Goal: Task Accomplishment & Management: Manage account settings

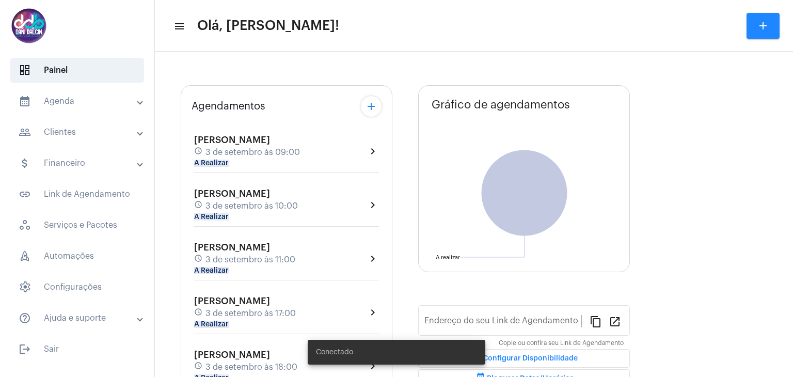
click at [63, 98] on mat-panel-title "calendar_month_outlined Agenda" at bounding box center [78, 101] width 119 height 12
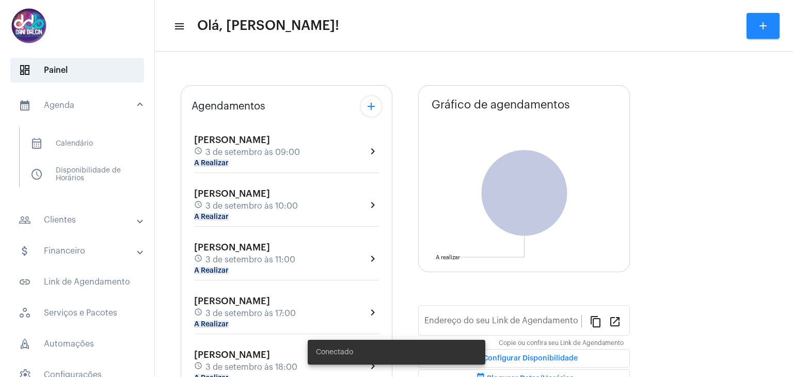
type input "[URL][DOMAIN_NAME]"
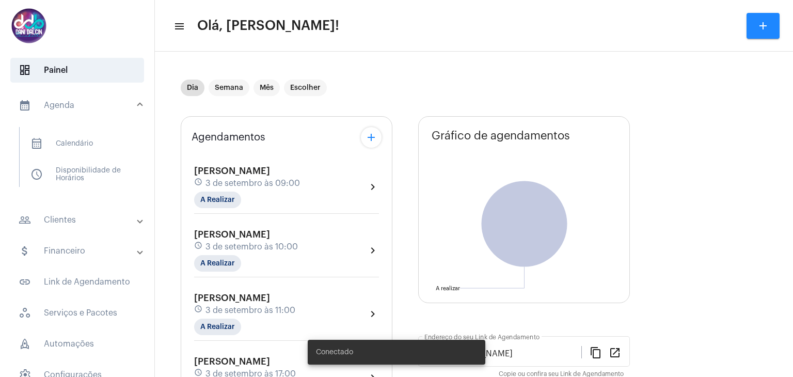
click at [60, 227] on mat-expansion-panel-header "people_outline Clientes" at bounding box center [80, 220] width 148 height 25
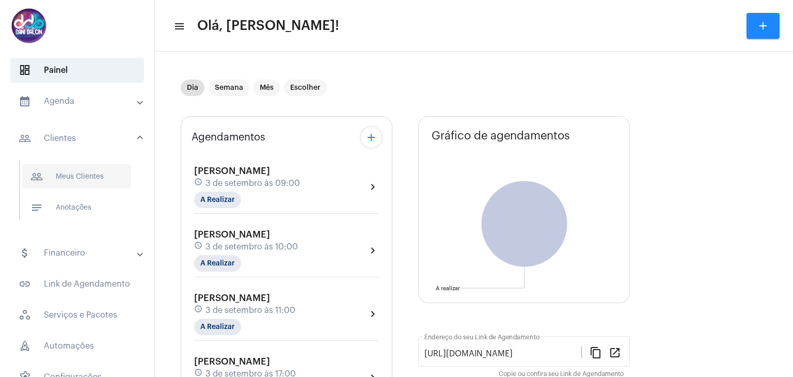
click at [70, 178] on span "people_outline Meus Clientes" at bounding box center [76, 176] width 109 height 25
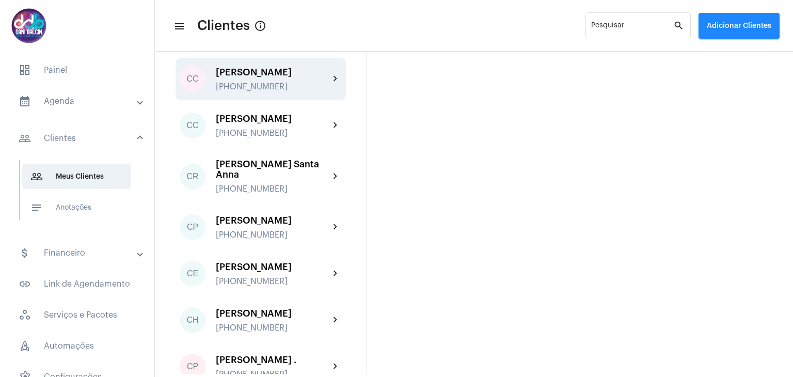
scroll to position [413, 0]
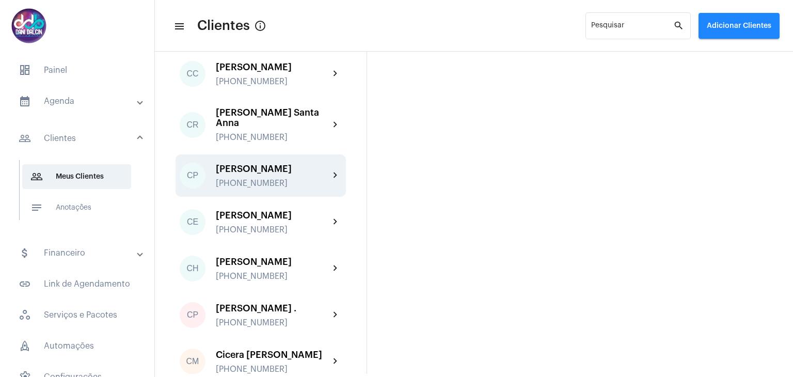
click at [245, 174] on div "[PERSON_NAME]" at bounding box center [273, 169] width 114 height 10
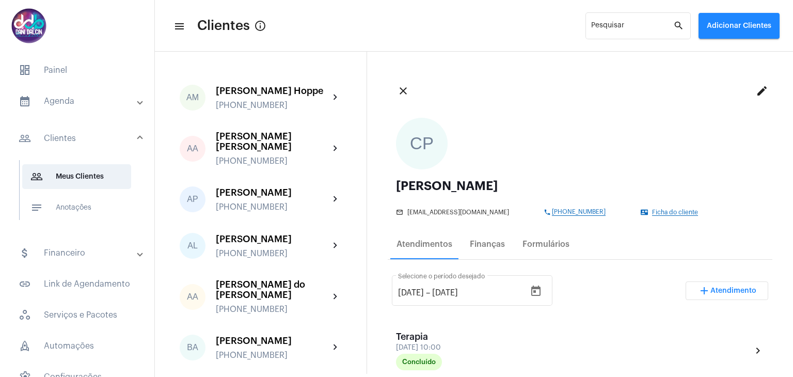
scroll to position [103, 0]
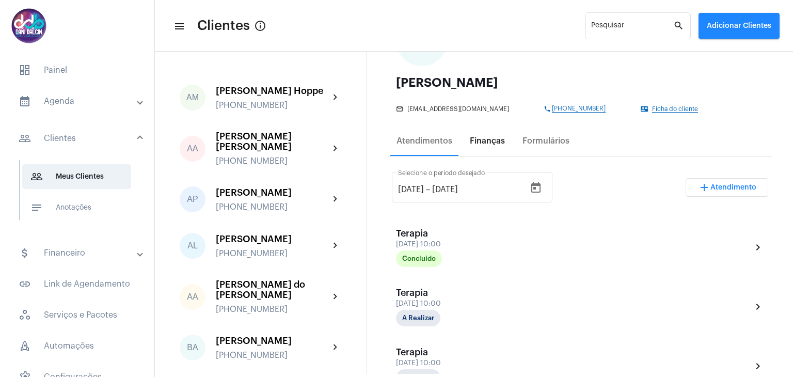
click at [481, 140] on div "Finanças" at bounding box center [487, 140] width 35 height 9
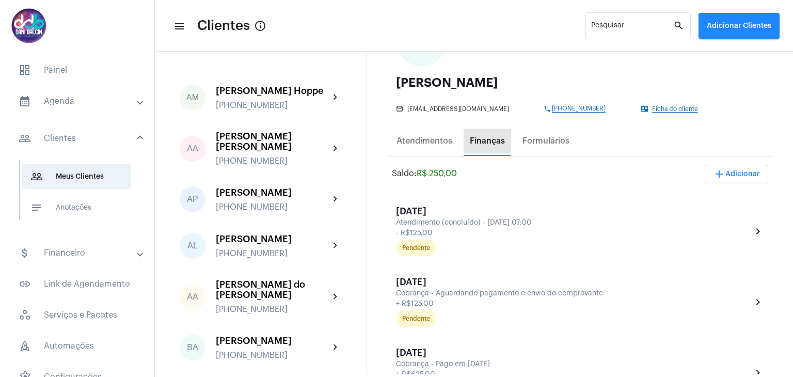
scroll to position [0, 0]
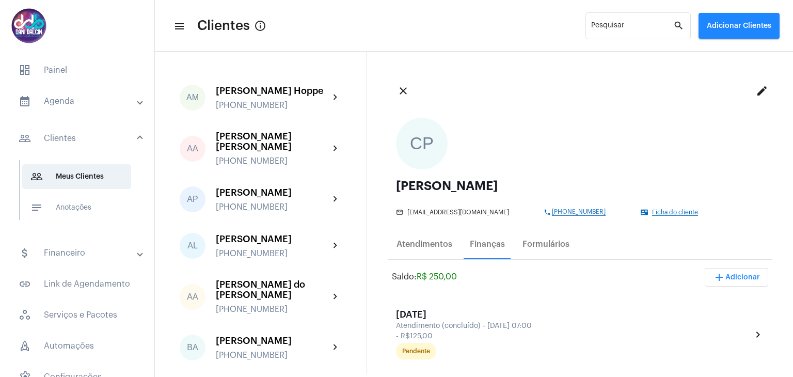
click at [67, 99] on mat-panel-title "calendar_month_outlined Agenda" at bounding box center [78, 101] width 119 height 12
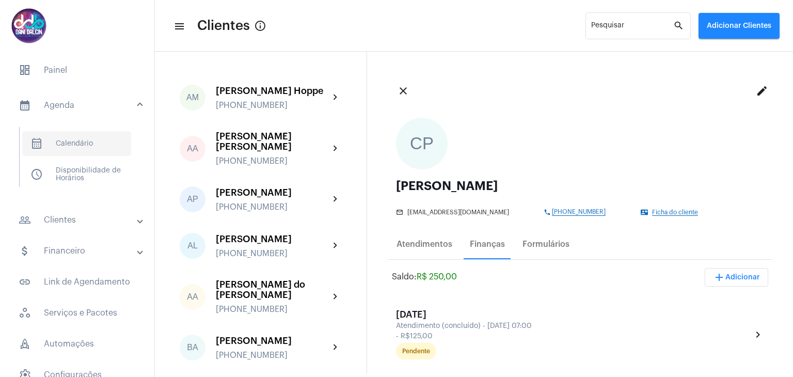
click at [83, 145] on span "calendar_month_outlined Calendário" at bounding box center [76, 143] width 109 height 25
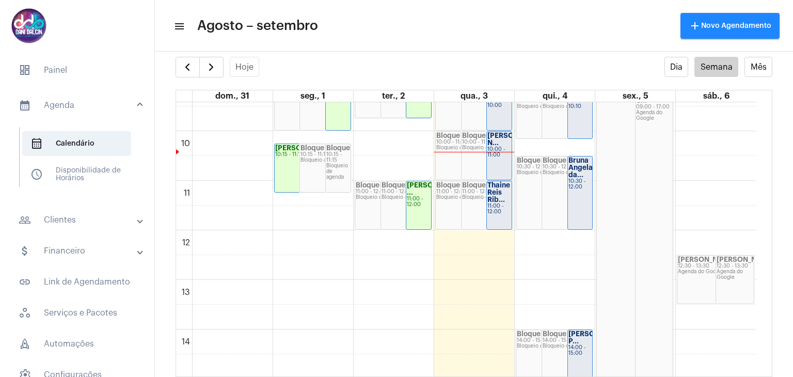
scroll to position [402, 0]
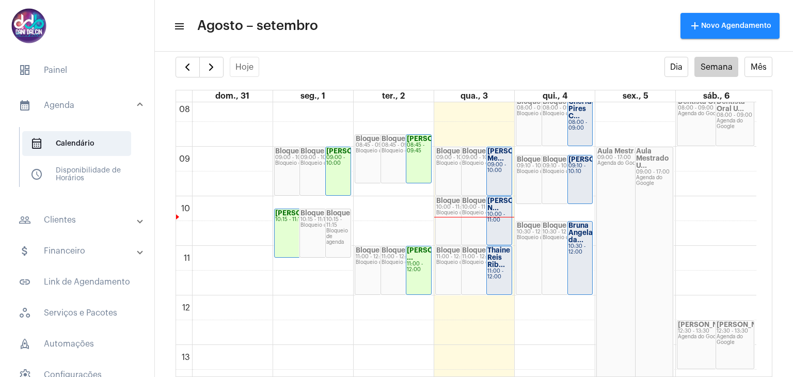
click at [499, 157] on strong "[PERSON_NAME] Me..." at bounding box center [516, 155] width 58 height 14
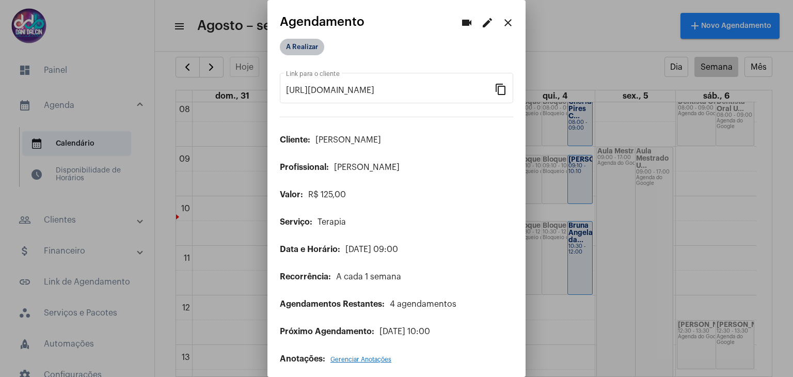
click at [290, 48] on mat-chip "A Realizar" at bounding box center [302, 47] width 44 height 17
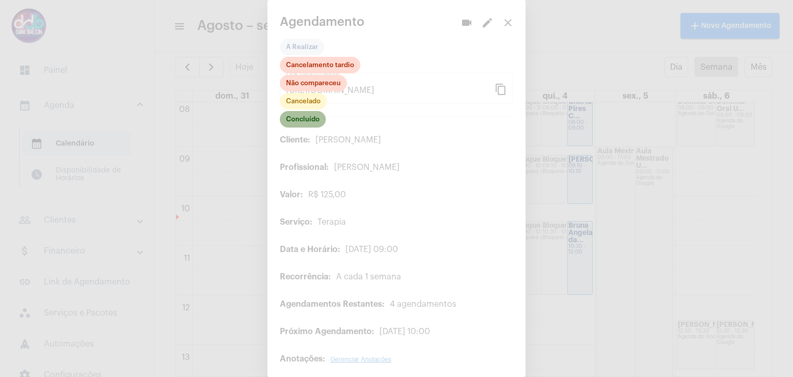
click at [300, 118] on mat-chip "Concluído" at bounding box center [303, 119] width 46 height 17
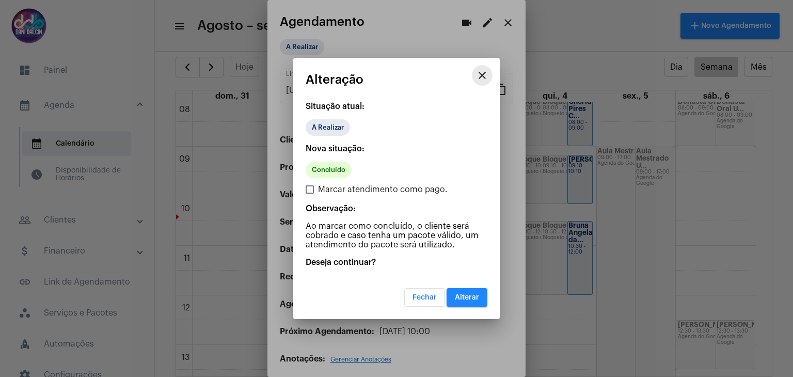
click at [487, 73] on mat-icon "close" at bounding box center [482, 75] width 12 height 12
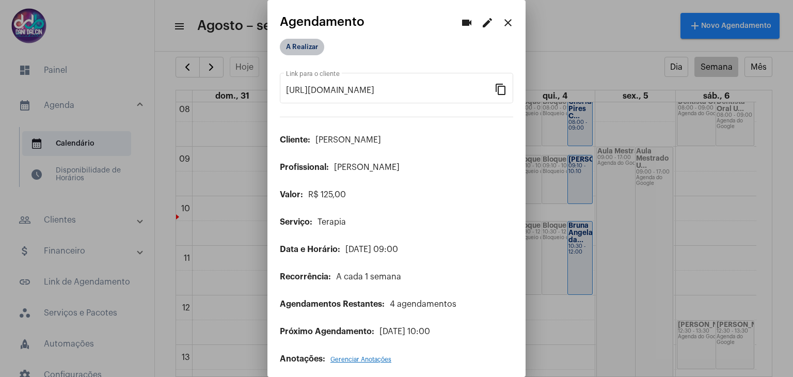
click at [301, 50] on mat-chip "A Realizar" at bounding box center [302, 47] width 44 height 17
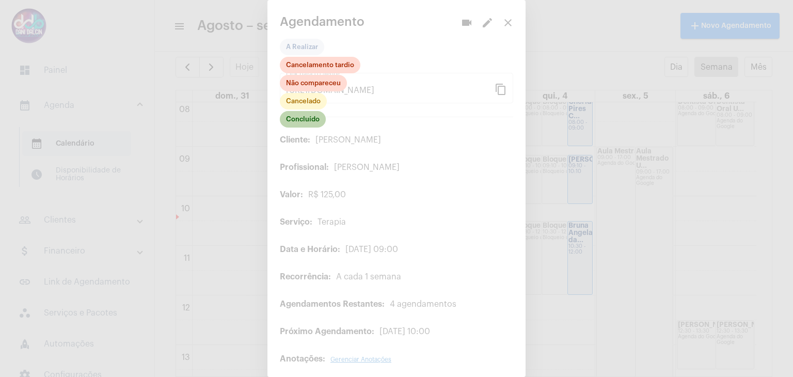
click at [296, 120] on mat-chip "Concluído" at bounding box center [303, 119] width 46 height 17
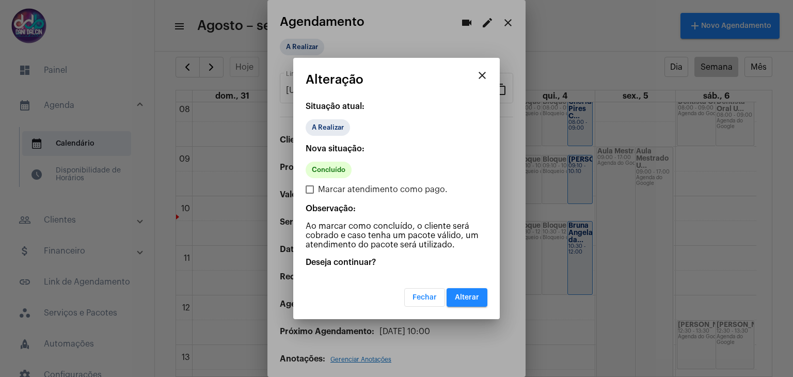
click at [454, 298] on button "Alterar" at bounding box center [467, 297] width 41 height 19
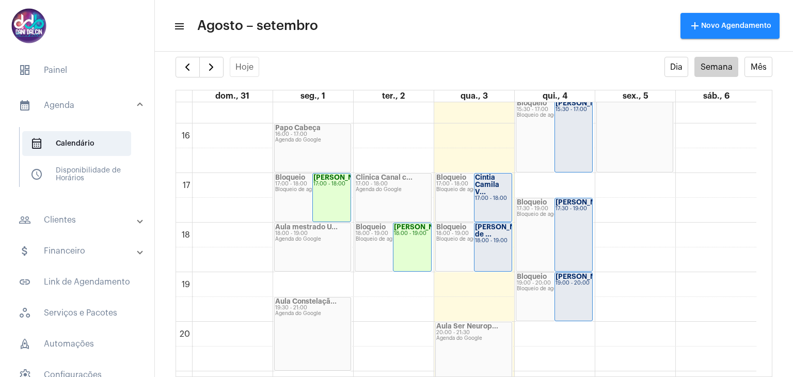
scroll to position [815, 0]
